Goal: Transaction & Acquisition: Purchase product/service

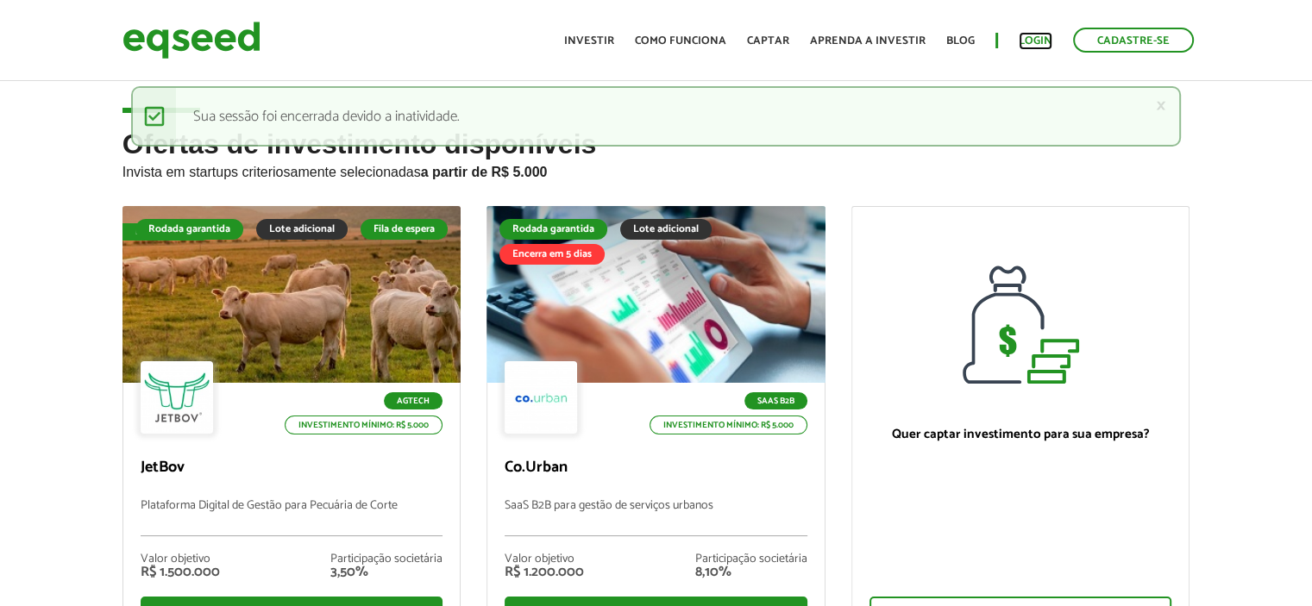
click at [1035, 36] on link "Login" at bounding box center [1036, 40] width 34 height 11
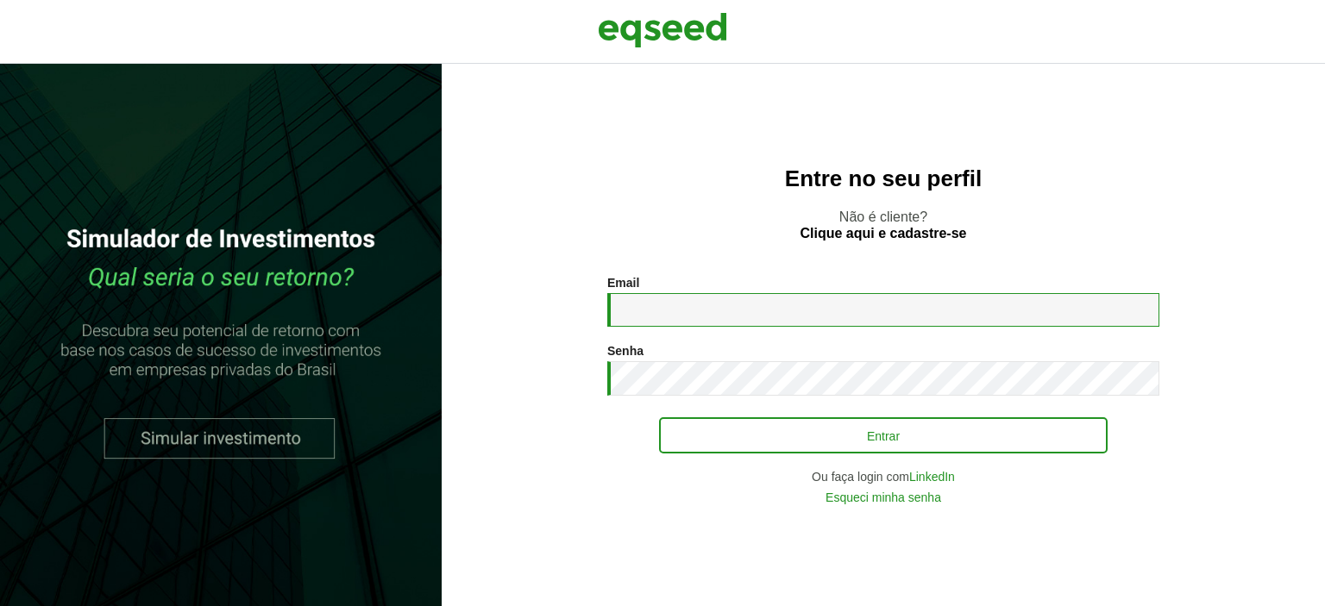
type input "**********"
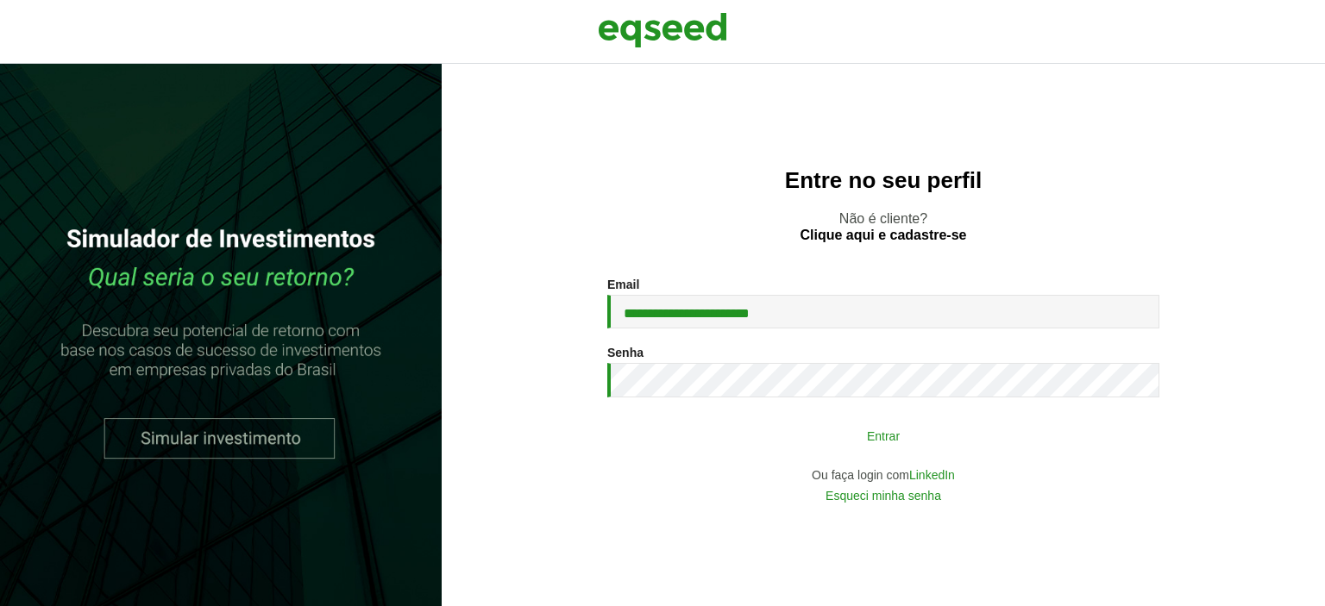
click at [885, 427] on button "Entrar" at bounding box center [883, 435] width 449 height 33
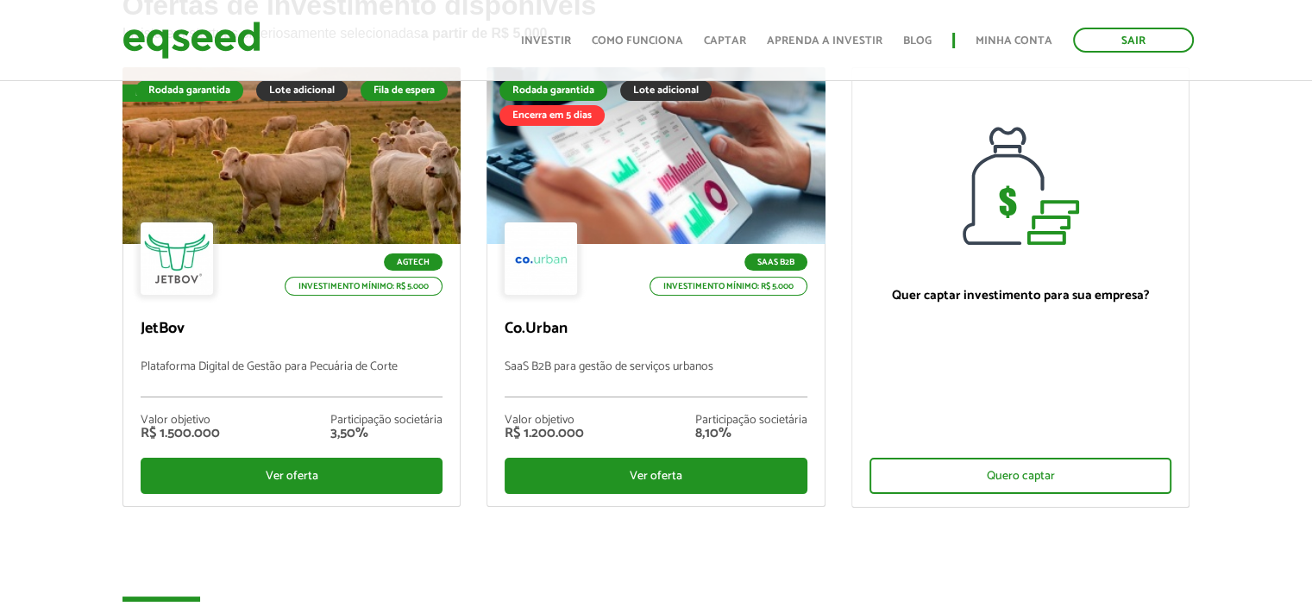
scroll to position [173, 0]
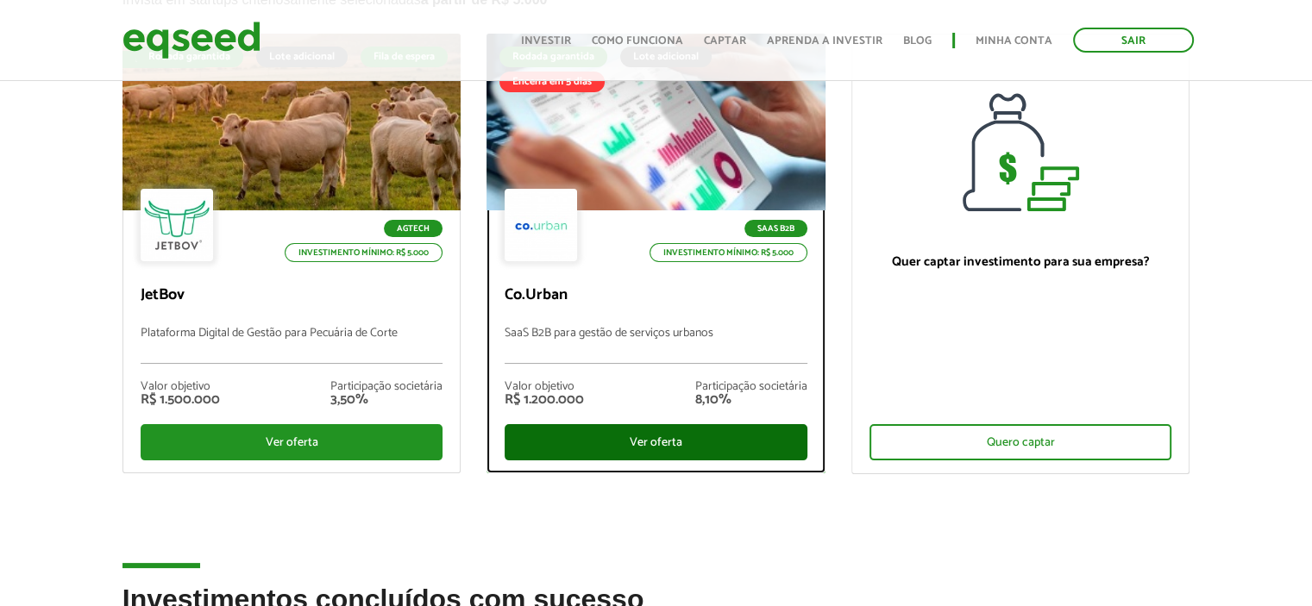
click at [656, 442] on div "Ver oferta" at bounding box center [656, 442] width 303 height 36
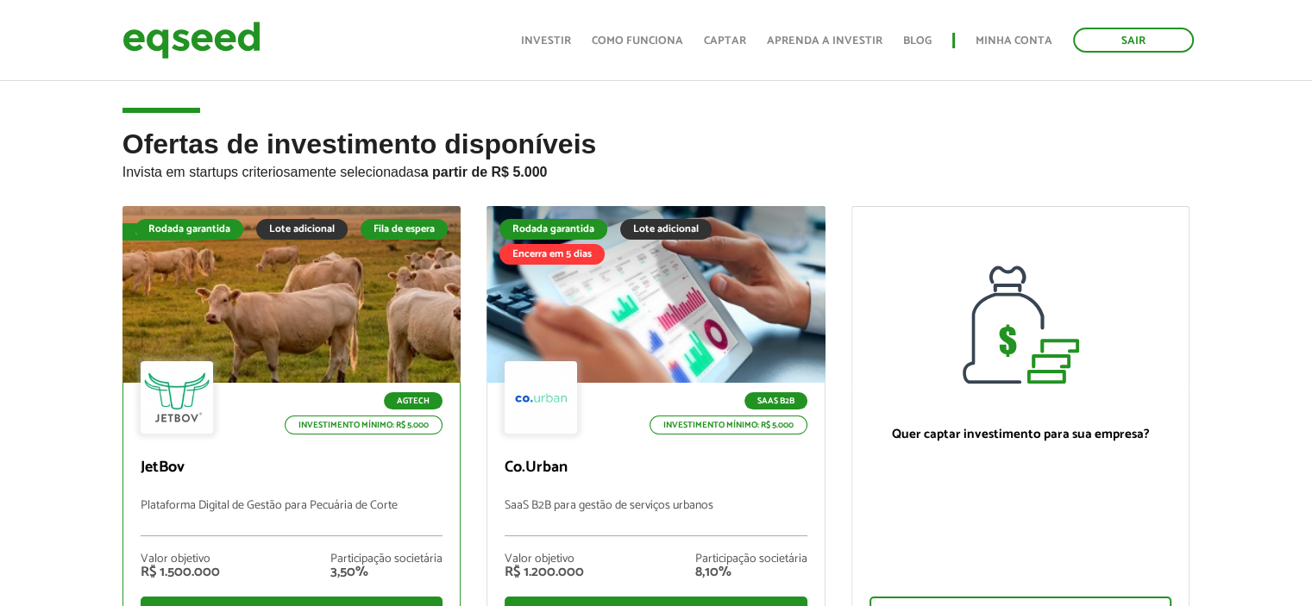
scroll to position [167, 0]
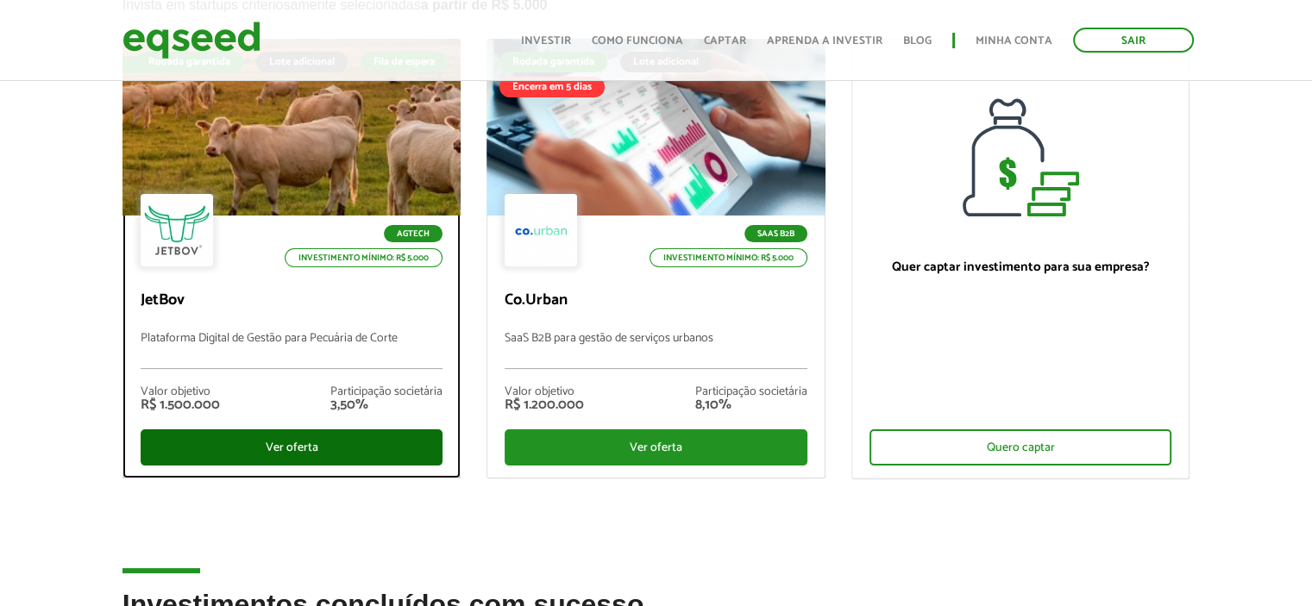
click at [317, 441] on div "Ver oferta" at bounding box center [292, 448] width 303 height 36
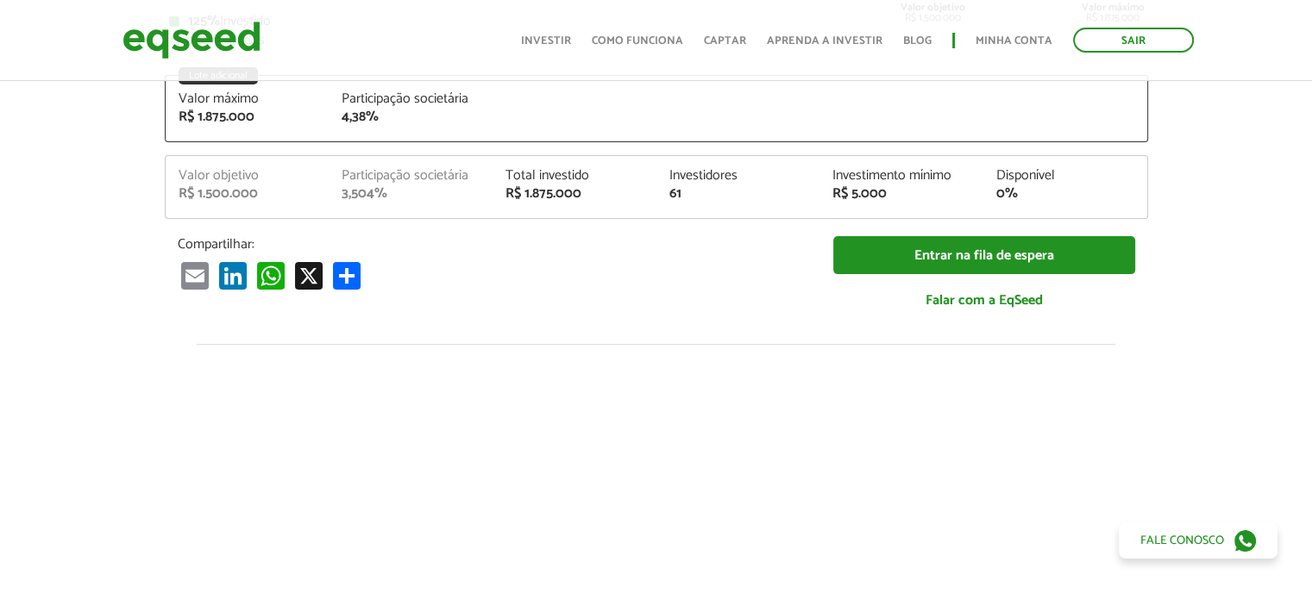
scroll to position [257, 0]
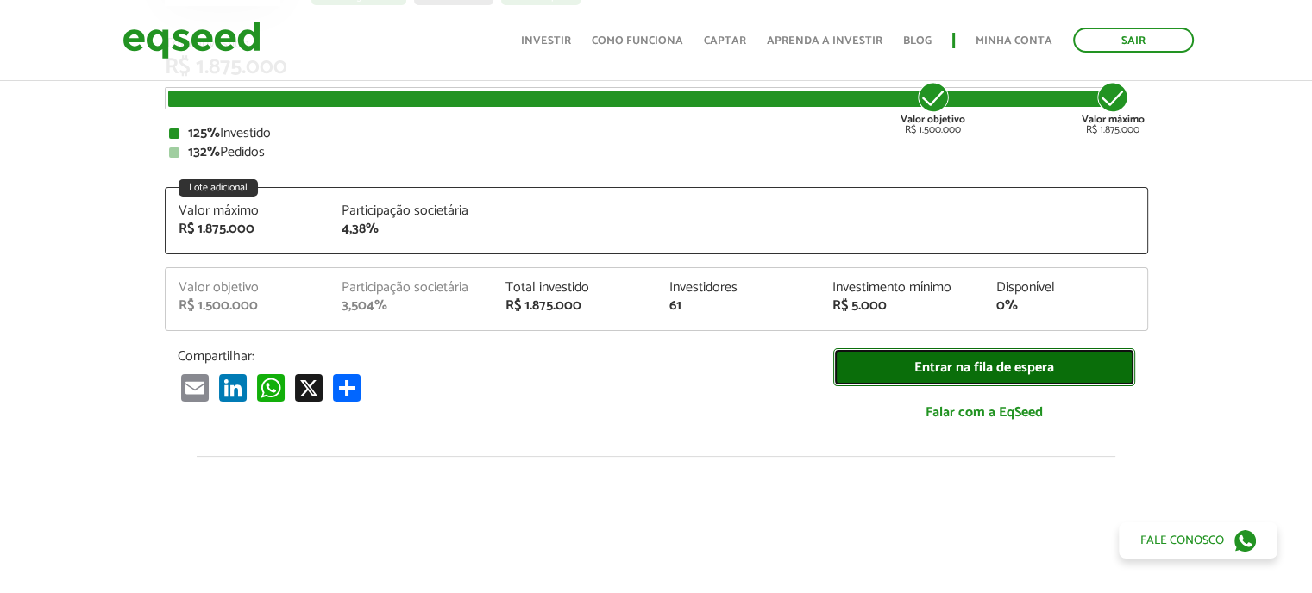
click at [981, 362] on link "Entrar na fila de espera" at bounding box center [984, 367] width 302 height 39
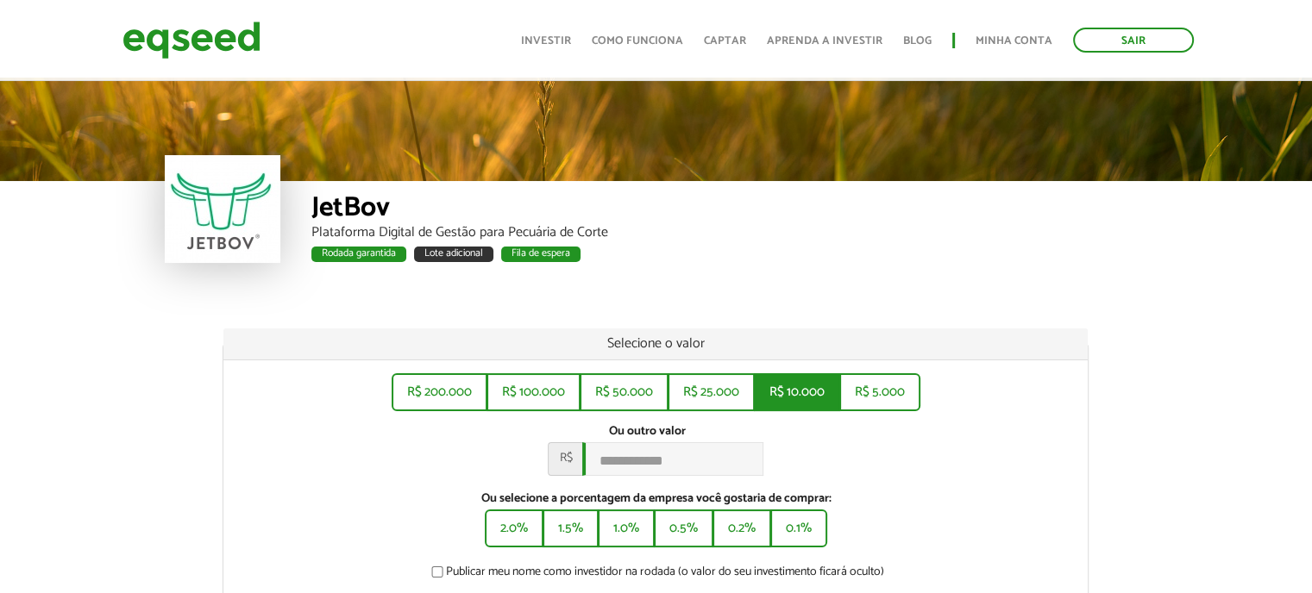
scroll to position [86, 0]
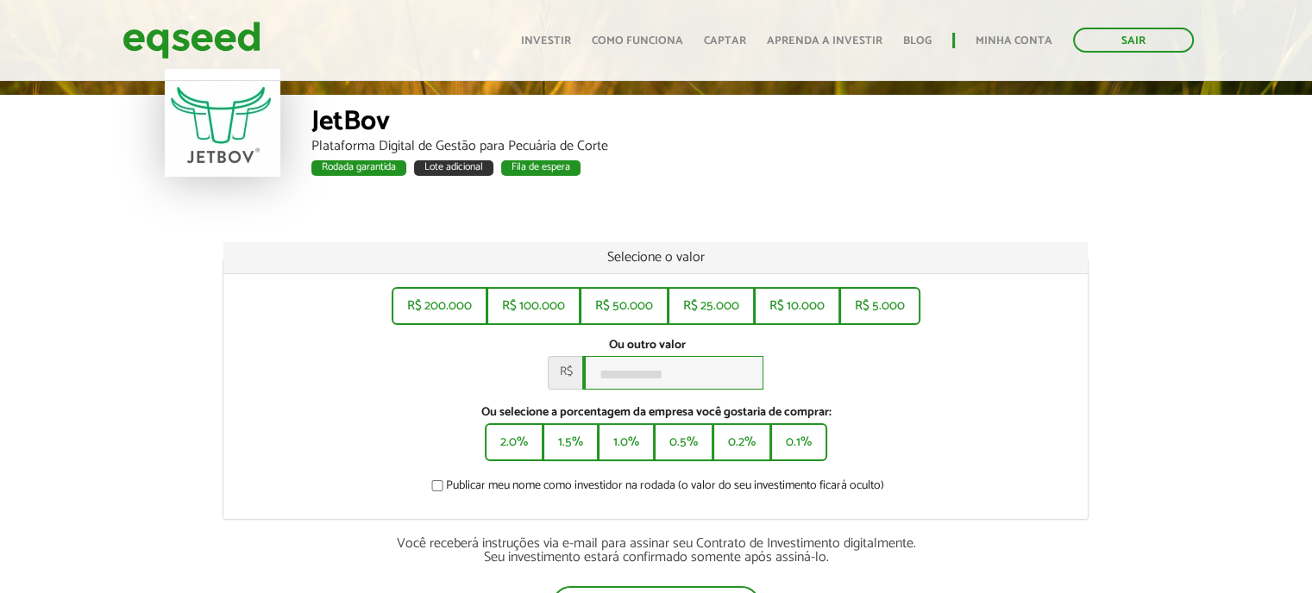
click at [649, 381] on input "Ou outro valor *" at bounding box center [672, 373] width 181 height 34
type input "******"
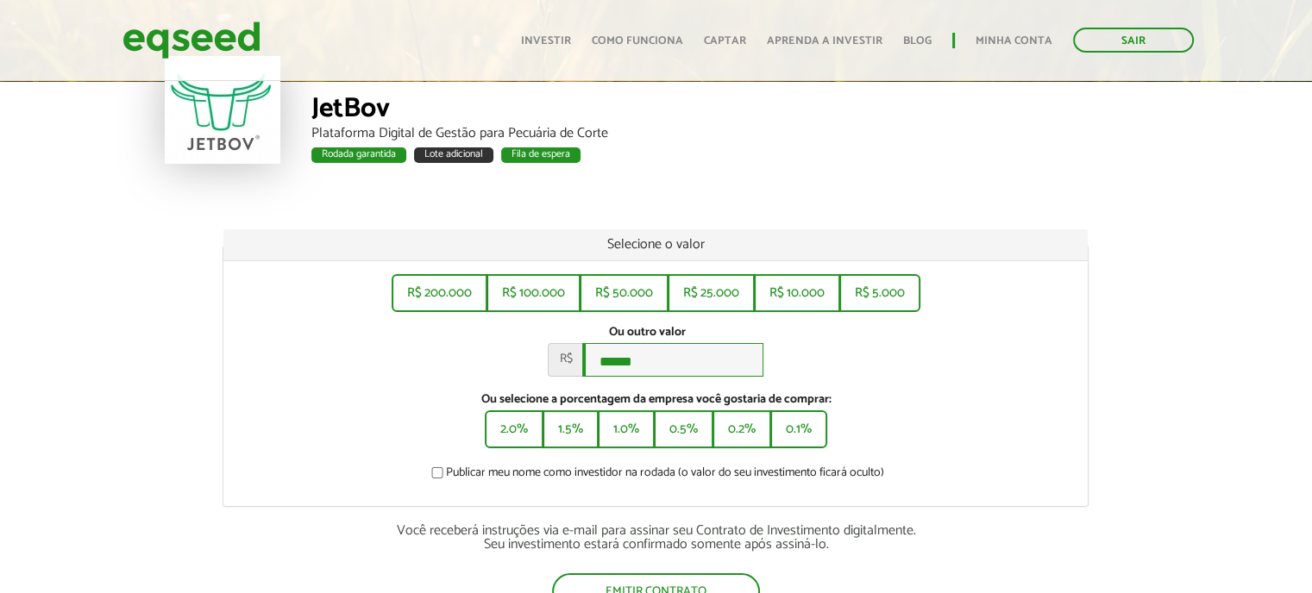
scroll to position [345, 0]
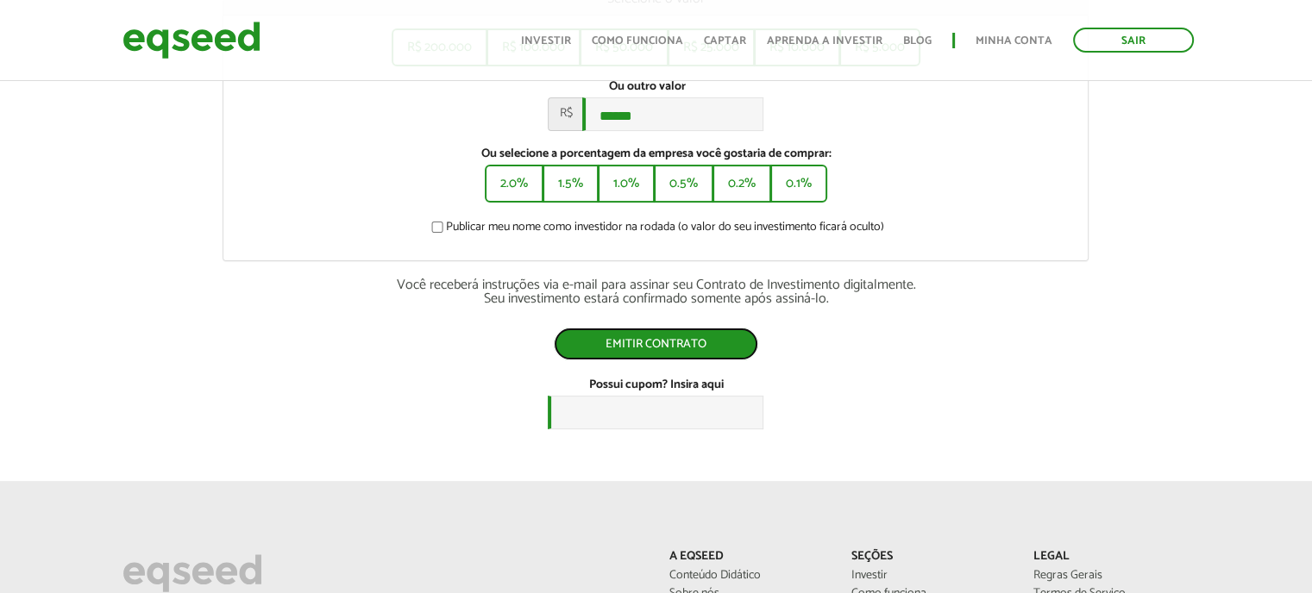
click at [644, 348] on button "Emitir contrato" at bounding box center [656, 344] width 204 height 33
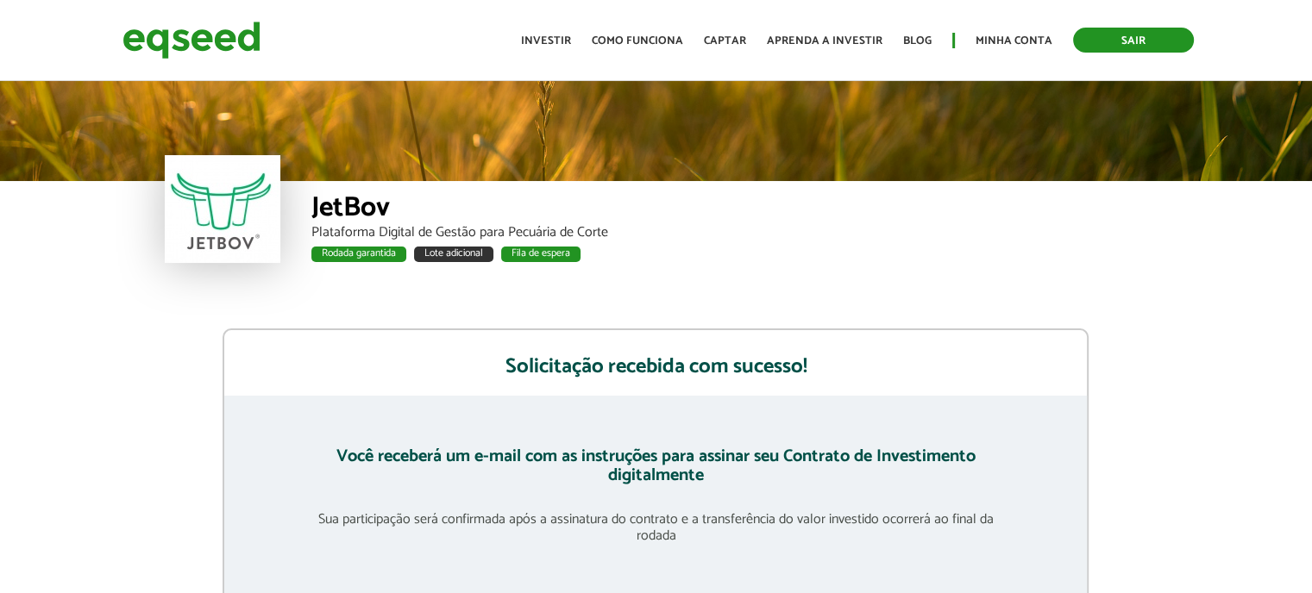
click at [1117, 41] on link "Sair" at bounding box center [1133, 40] width 121 height 25
